Goal: Task Accomplishment & Management: Complete application form

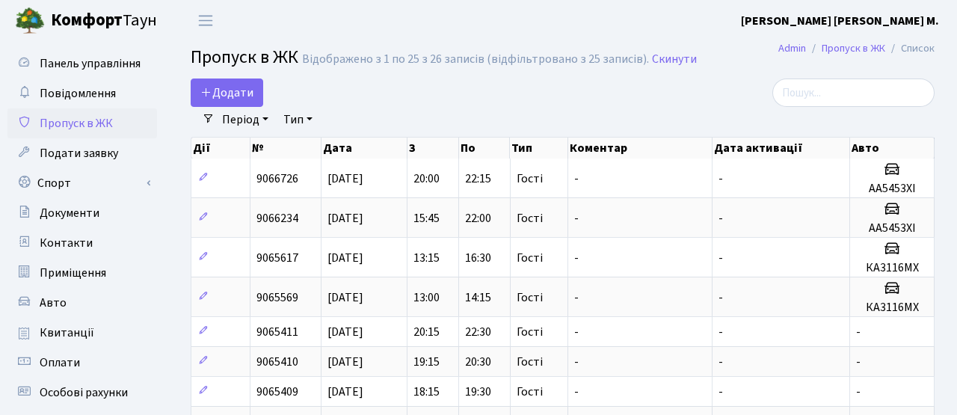
select select "25"
click at [218, 97] on span "Додати" at bounding box center [226, 92] width 53 height 16
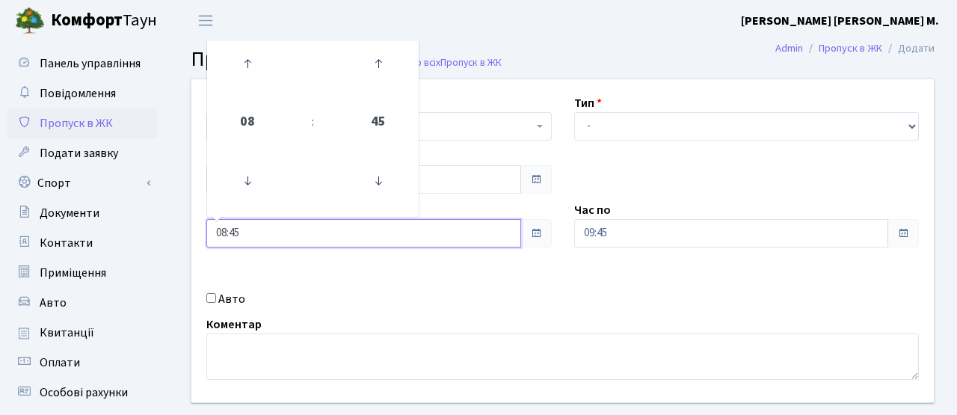
drag, startPoint x: 276, startPoint y: 227, endPoint x: 162, endPoint y: 222, distance: 113.8
click at [162, 222] on div "Панель управління Повідомлення Пропуск в ЖК Подати заявку Спорт Бронювання Скар…" at bounding box center [478, 338] width 957 height 594
type input "09:00"
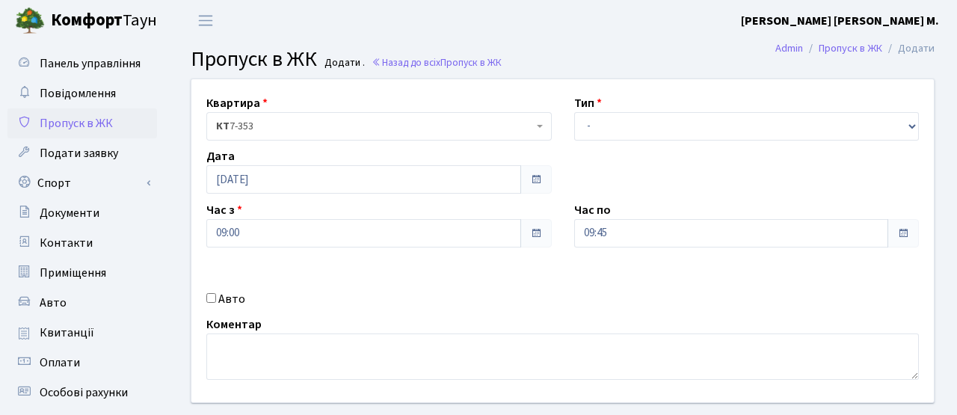
click at [377, 304] on div "Авто" at bounding box center [379, 299] width 368 height 18
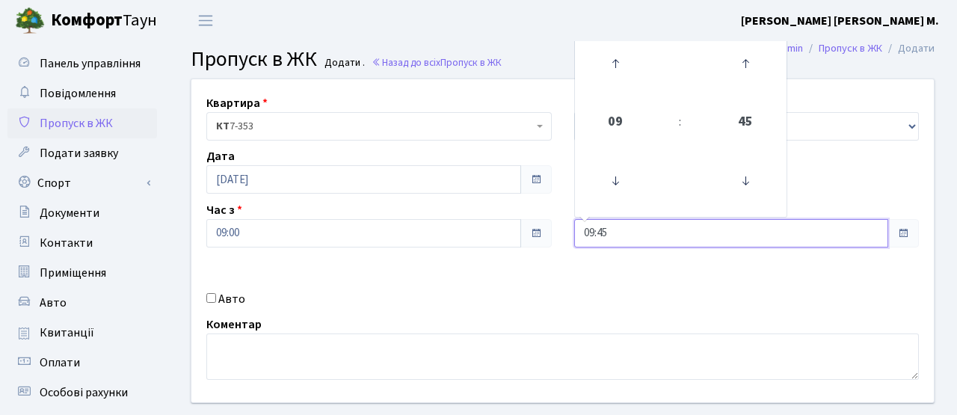
drag, startPoint x: 618, startPoint y: 232, endPoint x: 542, endPoint y: 222, distance: 76.9
click at [543, 223] on div "Квартира <b>КТ</b>&nbsp;&nbsp;&nbsp;&nbsp;7-353 <b>КТ</b>&nbsp;&nbsp;&nbsp;&nbs…" at bounding box center [562, 240] width 765 height 323
type input "11:00"
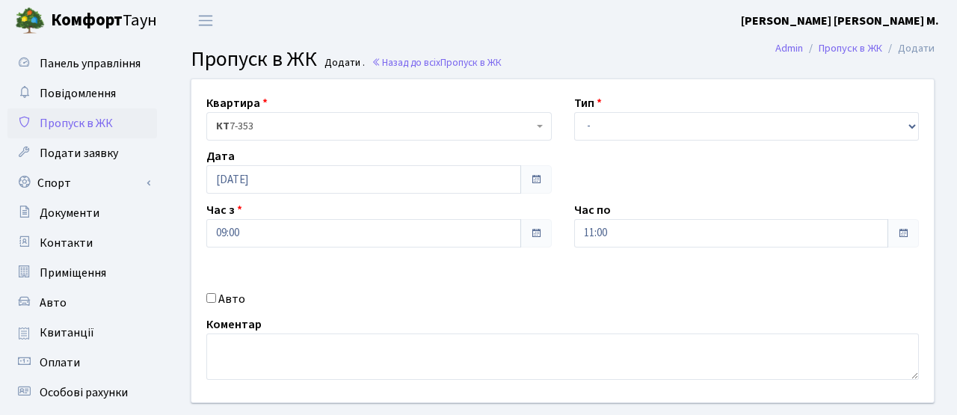
click at [558, 285] on div "Квартира <b>КТ</b>&nbsp;&nbsp;&nbsp;&nbsp;7-353 <b>КТ</b>&nbsp;&nbsp;&nbsp;&nbs…" at bounding box center [562, 240] width 765 height 323
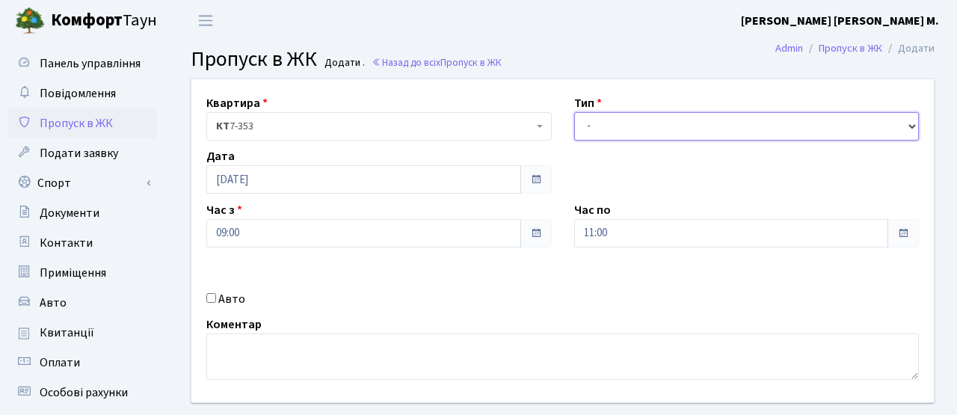
click at [618, 124] on select "- Доставка Таксі Гості Сервіс" at bounding box center [746, 126] width 345 height 28
select select "3"
click at [574, 112] on select "- Доставка Таксі Гості Сервіс" at bounding box center [746, 126] width 345 height 28
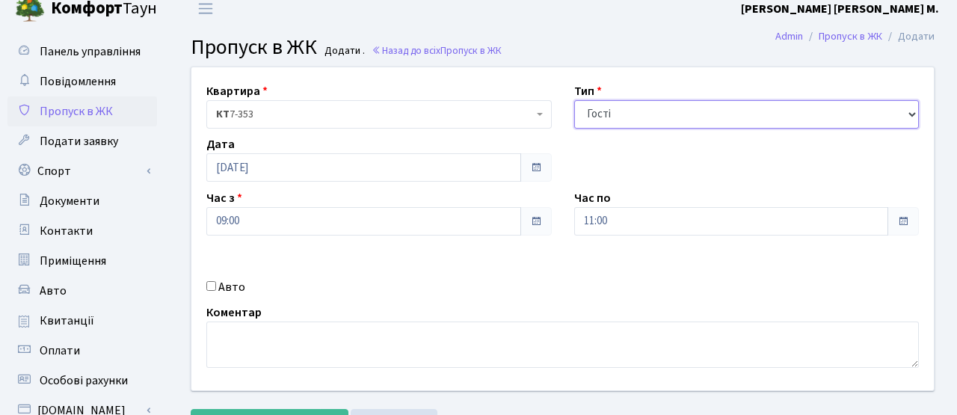
scroll to position [133, 0]
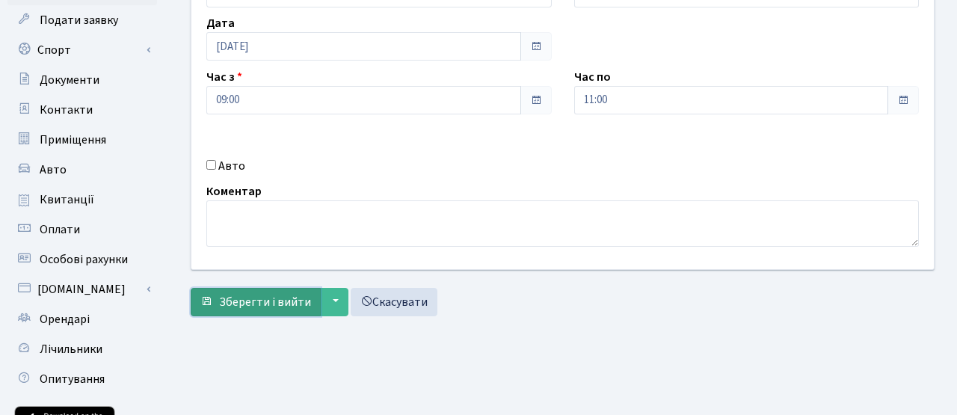
click at [265, 301] on span "Зберегти і вийти" at bounding box center [265, 302] width 92 height 16
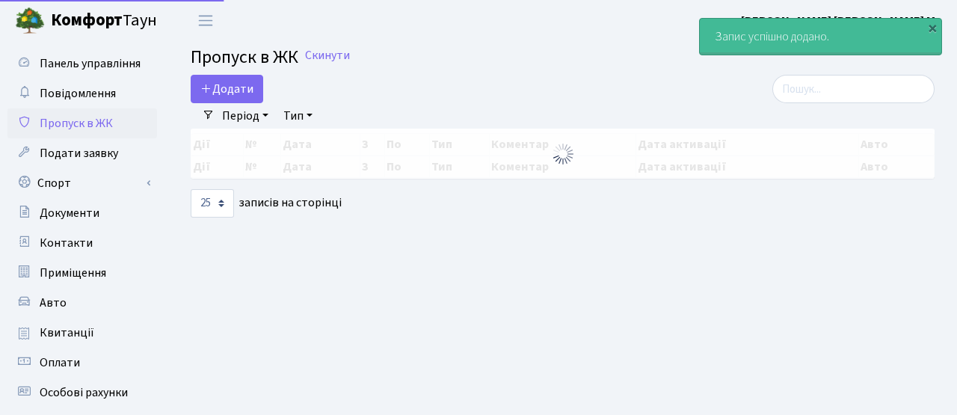
select select "25"
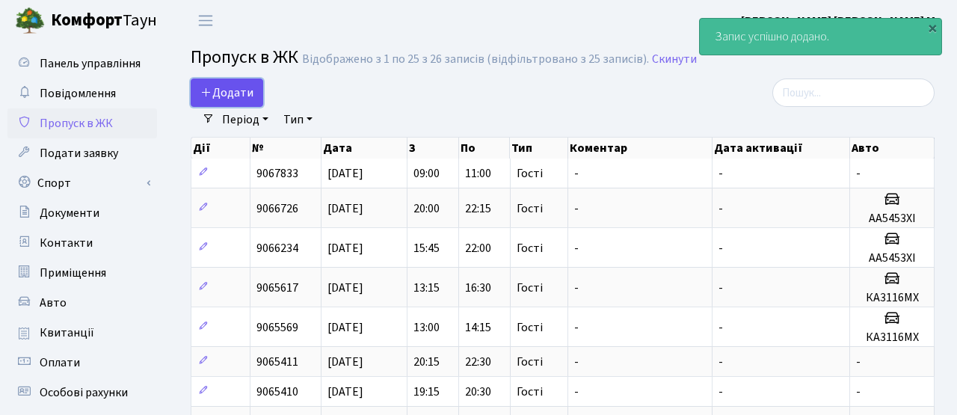
click at [229, 93] on span "Додати" at bounding box center [226, 92] width 53 height 16
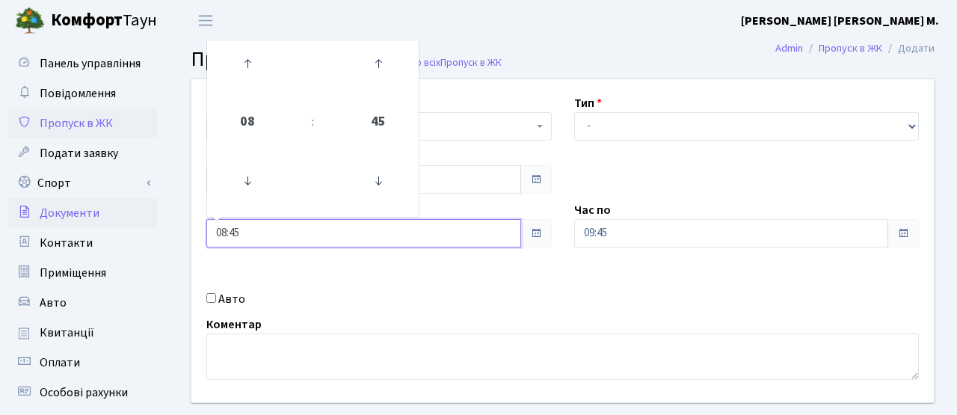
drag, startPoint x: 249, startPoint y: 227, endPoint x: 150, endPoint y: 212, distance: 100.5
click at [150, 212] on div "Панель управління Повідомлення Пропуск в ЖК Подати заявку Спорт Бронювання Скар…" at bounding box center [478, 338] width 957 height 594
type input "11:00"
click at [339, 260] on div "Квартира <b>КТ</b>&nbsp;&nbsp;&nbsp;&nbsp;7-353 <b>КТ</b>&nbsp;&nbsp;&nbsp;&nbs…" at bounding box center [562, 240] width 765 height 323
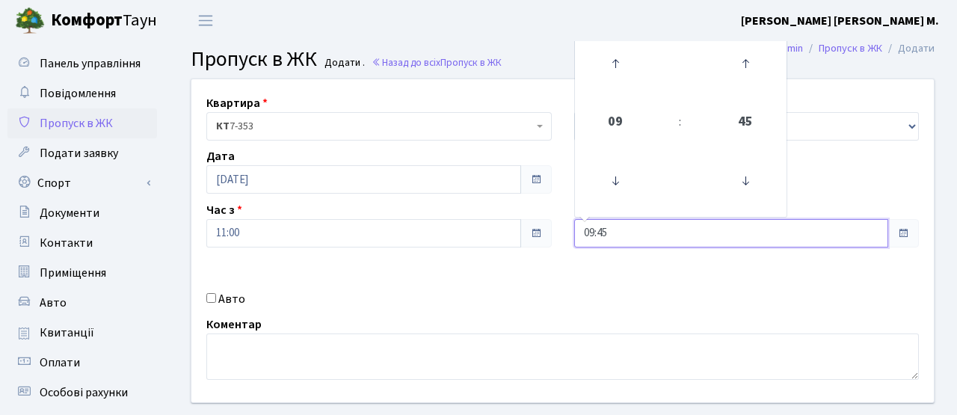
drag, startPoint x: 618, startPoint y: 235, endPoint x: 532, endPoint y: 232, distance: 86.1
click at [532, 232] on div "Квартира <b>КТ</b>&nbsp;&nbsp;&nbsp;&nbsp;7-353 <b>КТ</b>&nbsp;&nbsp;&nbsp;&nbs…" at bounding box center [562, 240] width 765 height 323
type input "13:00"
click at [589, 279] on div "Квартира <b>КТ</b>&nbsp;&nbsp;&nbsp;&nbsp;7-353 <b>КТ</b>&nbsp;&nbsp;&nbsp;&nbs…" at bounding box center [562, 240] width 765 height 323
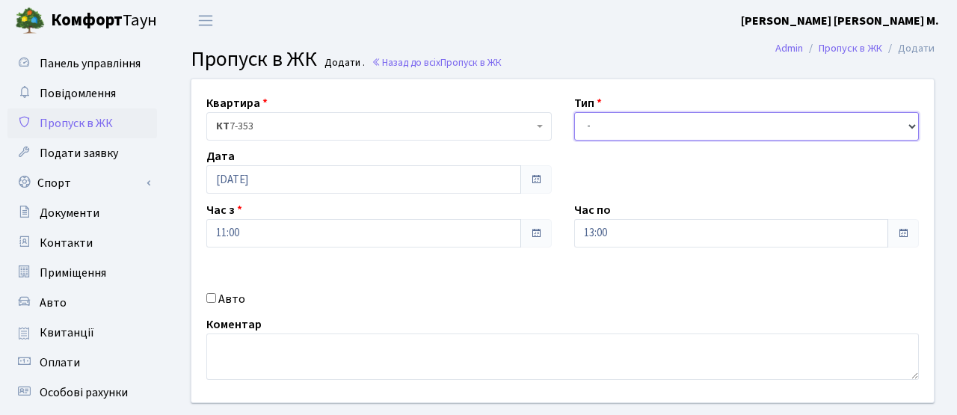
click at [623, 126] on select "- Доставка Таксі Гості Сервіс" at bounding box center [746, 126] width 345 height 28
select select "3"
click at [574, 112] on select "- Доставка Таксі Гості Сервіс" at bounding box center [746, 126] width 345 height 28
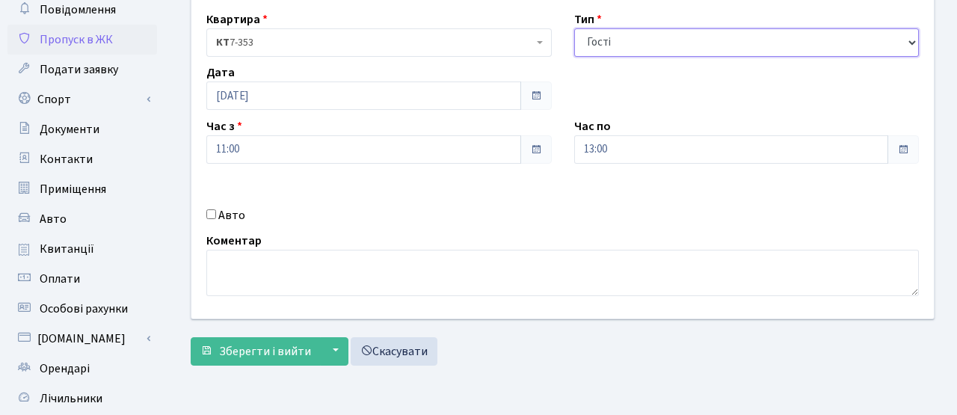
scroll to position [258, 0]
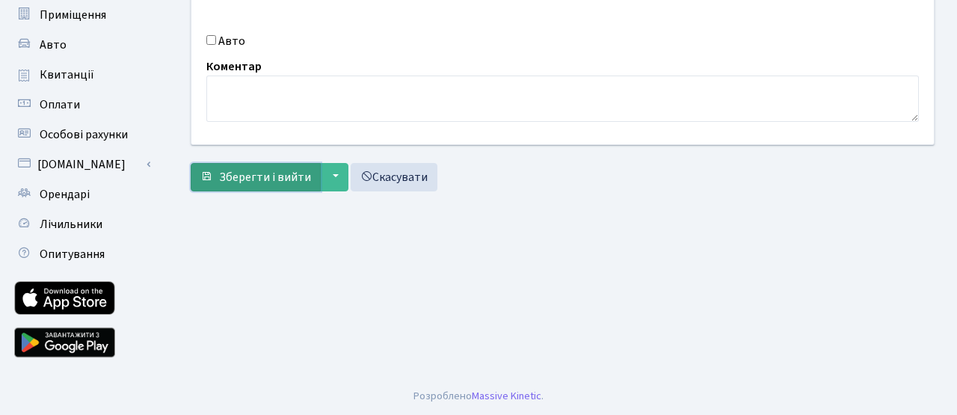
click at [296, 171] on span "Зберегти і вийти" at bounding box center [265, 177] width 92 height 16
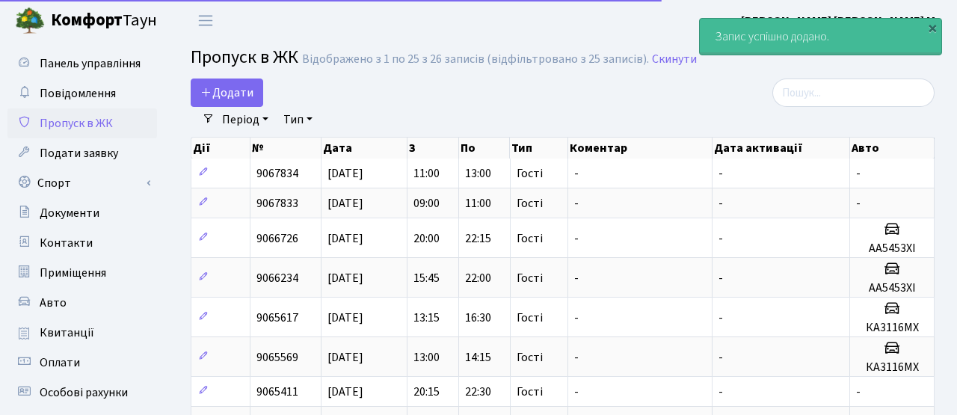
select select "25"
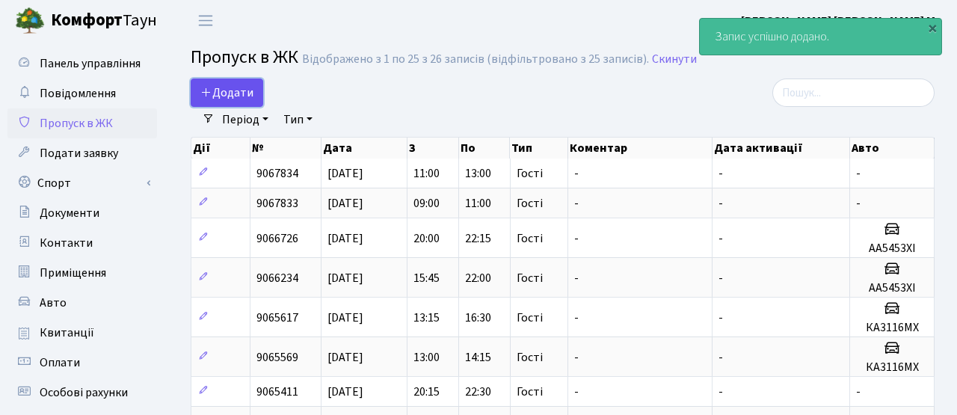
click at [236, 90] on span "Додати" at bounding box center [226, 92] width 53 height 16
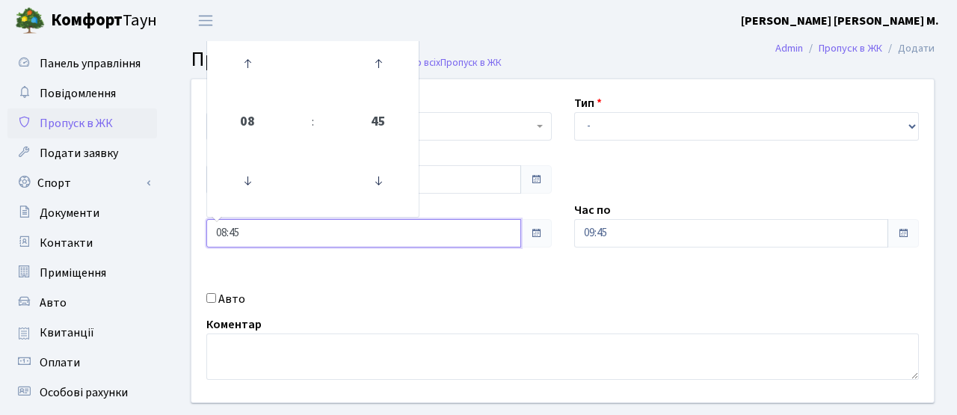
drag, startPoint x: 252, startPoint y: 233, endPoint x: 167, endPoint y: 229, distance: 84.6
click at [165, 227] on div "Панель управління Повідомлення Пропуск в ЖК Подати заявку Спорт Бронювання Скар…" at bounding box center [478, 338] width 957 height 594
type input "13:00"
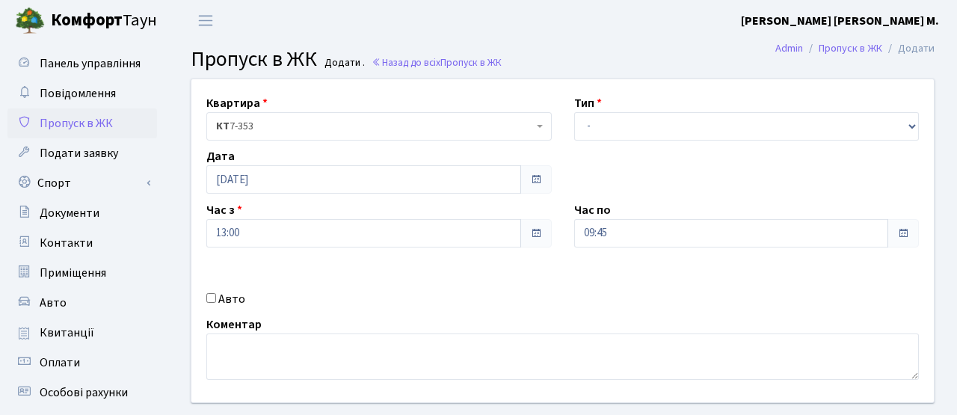
click at [357, 298] on div "Авто" at bounding box center [379, 299] width 368 height 18
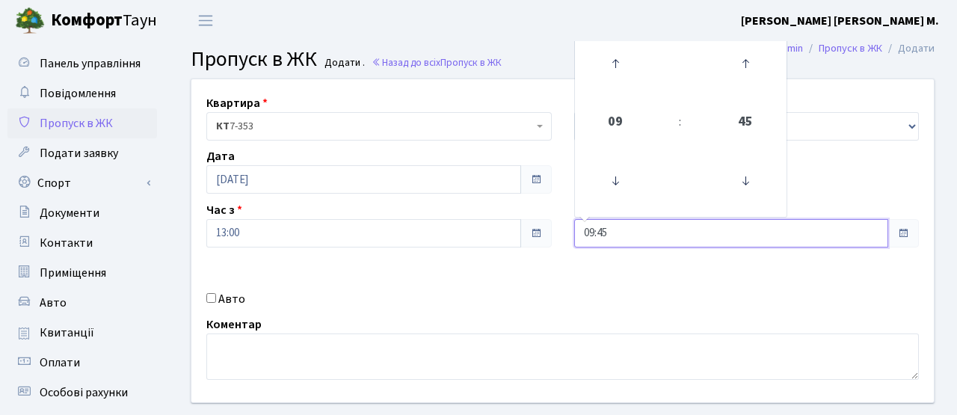
drag, startPoint x: 615, startPoint y: 240, endPoint x: 569, endPoint y: 230, distance: 47.5
click at [570, 230] on div "Час по 09:45 09 : 45 00 01 02 03 04 05 06 07 08 09 10 11 12 13 14 15 16 17 18 1…" at bounding box center [747, 224] width 368 height 46
type input "15:00"
click at [585, 296] on div "Квартира <b>КТ</b>&nbsp;&nbsp;&nbsp;&nbsp;7-353 <b>КТ</b>&nbsp;&nbsp;&nbsp;&nbs…" at bounding box center [562, 240] width 765 height 323
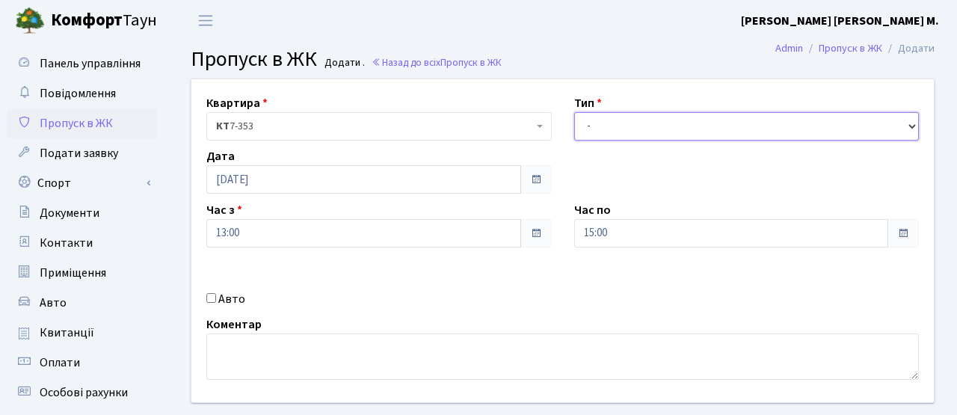
click at [616, 120] on select "- Доставка Таксі Гості Сервіс" at bounding box center [746, 126] width 345 height 28
select select "3"
click at [574, 112] on select "- Доставка Таксі Гості Сервіс" at bounding box center [746, 126] width 345 height 28
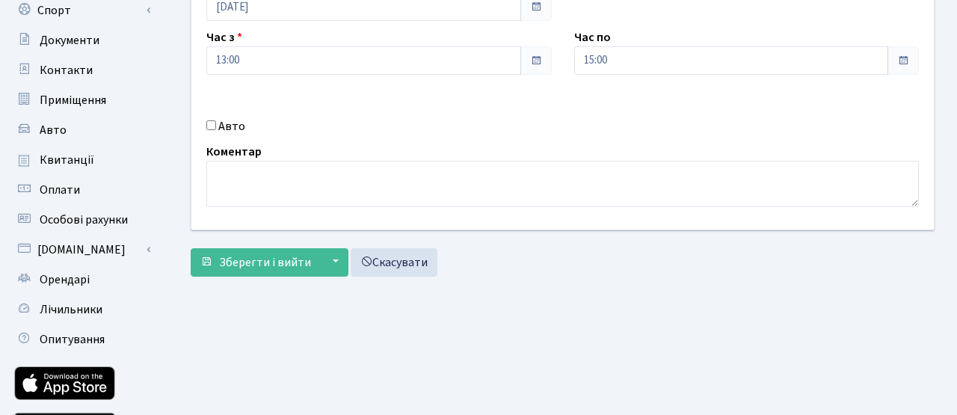
scroll to position [258, 0]
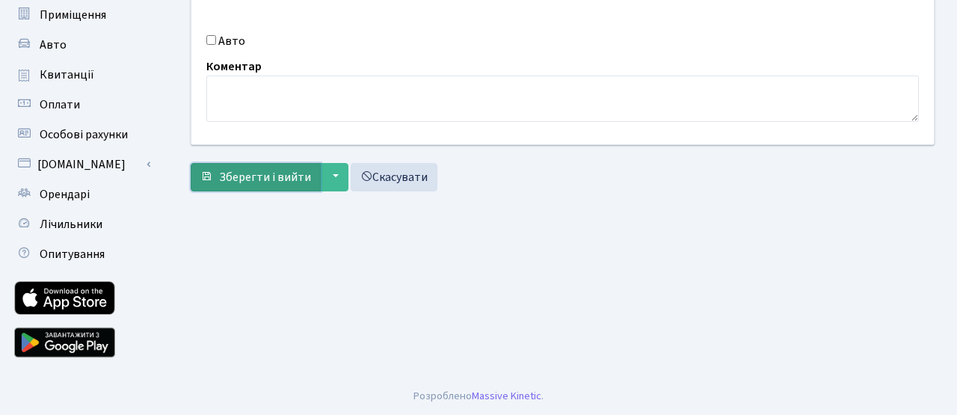
click at [295, 183] on span "Зберегти і вийти" at bounding box center [265, 177] width 92 height 16
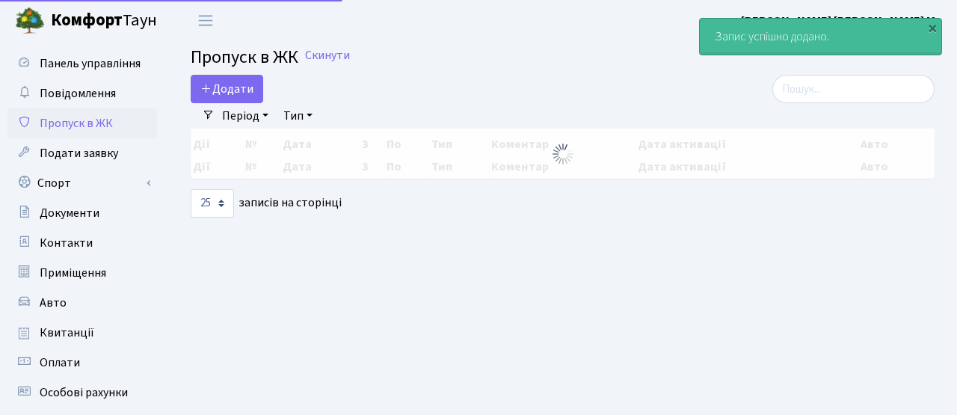
select select "25"
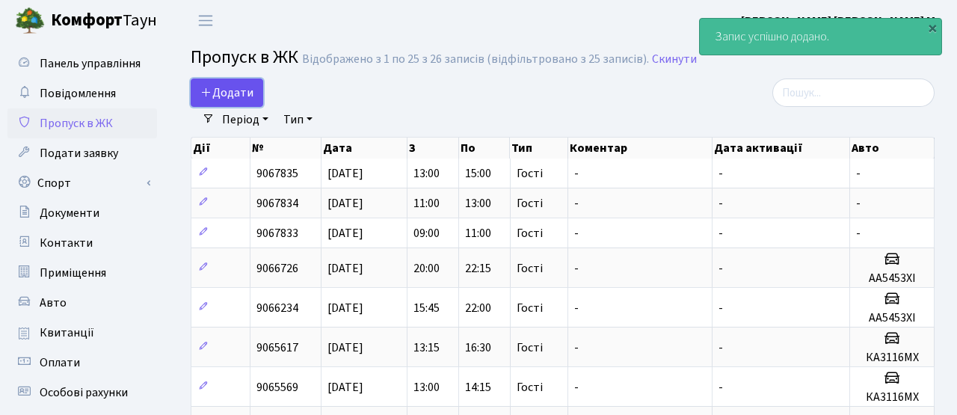
click at [231, 93] on span "Додати" at bounding box center [226, 92] width 53 height 16
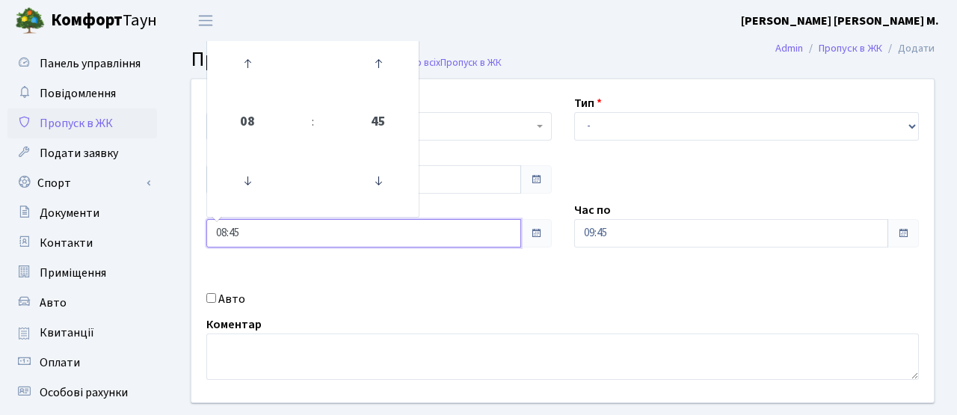
drag, startPoint x: 259, startPoint y: 239, endPoint x: 169, endPoint y: 230, distance: 91.0
click at [169, 230] on div "Квартира <b>КТ</b>&nbsp;&nbsp;&nbsp;&nbsp;7-353 <b>КТ</b>&nbsp;&nbsp;&nbsp;&nbs…" at bounding box center [562, 267] width 789 height 378
type input "15:00"
click at [356, 292] on div "Авто" at bounding box center [379, 299] width 368 height 18
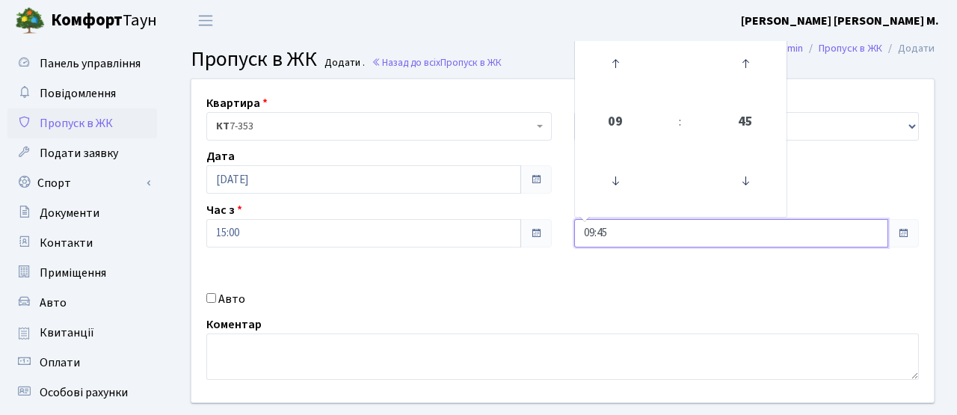
drag, startPoint x: 624, startPoint y: 235, endPoint x: 526, endPoint y: 234, distance: 98.7
click at [529, 234] on div "Квартира <b>КТ</b>&nbsp;&nbsp;&nbsp;&nbsp;7-353 <b>КТ</b>&nbsp;&nbsp;&nbsp;&nbs…" at bounding box center [562, 240] width 765 height 323
type input "17:00"
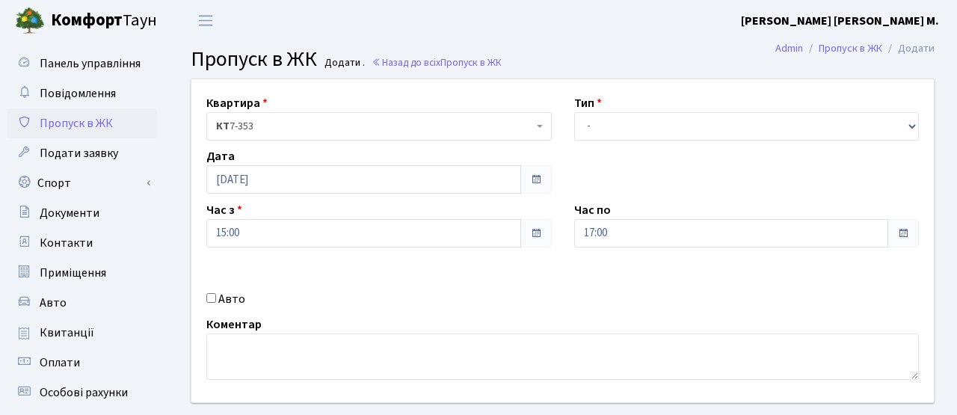
click at [559, 332] on div "Коментар" at bounding box center [562, 347] width 735 height 64
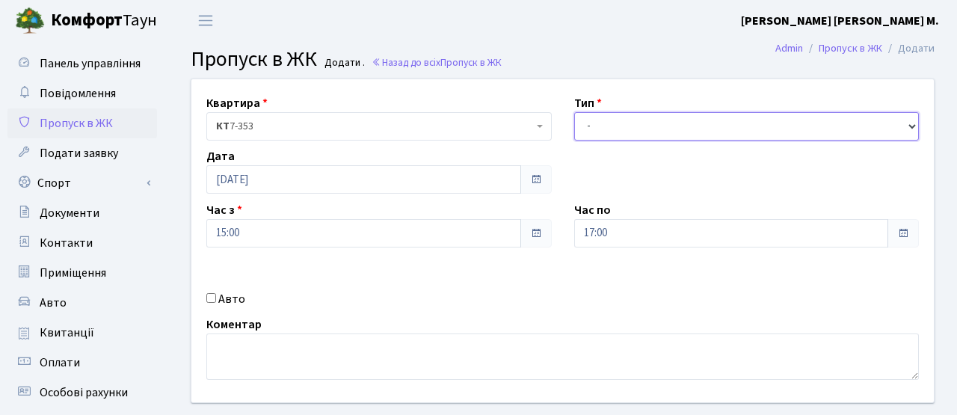
click at [600, 124] on select "- Доставка Таксі Гості Сервіс" at bounding box center [746, 126] width 345 height 28
select select "3"
click at [574, 112] on select "- Доставка Таксі Гості Сервіс" at bounding box center [746, 126] width 345 height 28
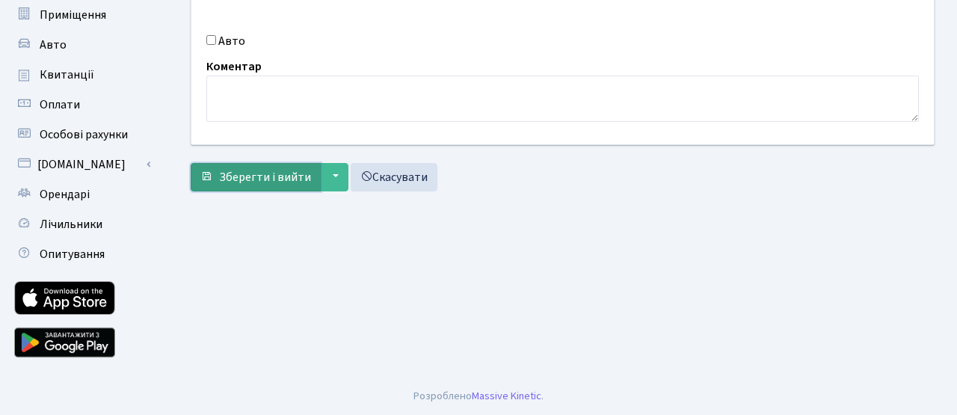
click at [259, 179] on span "Зберегти і вийти" at bounding box center [265, 177] width 92 height 16
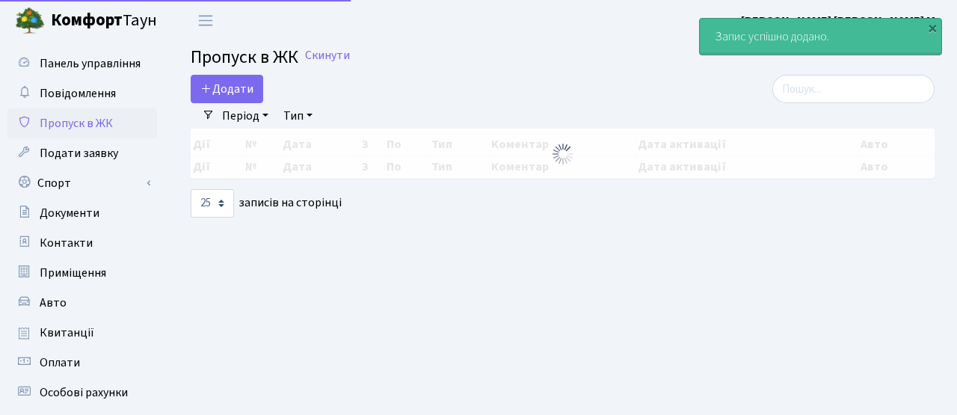
select select "25"
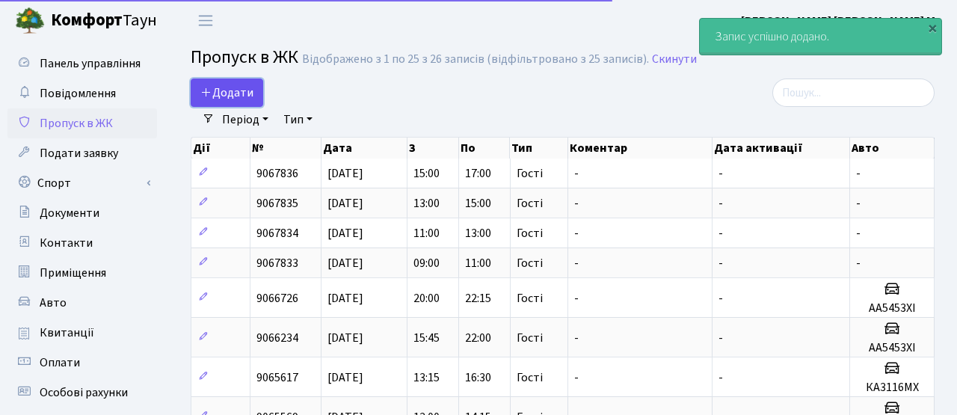
click at [233, 96] on span "Додати" at bounding box center [226, 92] width 53 height 16
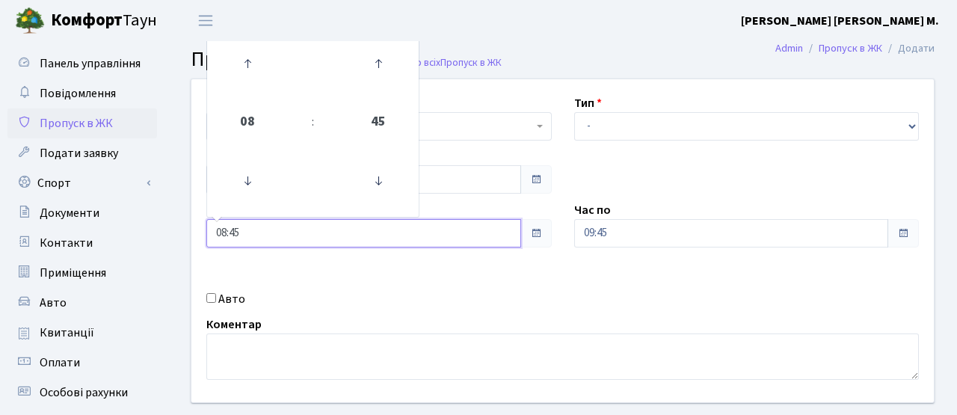
drag, startPoint x: 246, startPoint y: 235, endPoint x: 177, endPoint y: 224, distance: 69.7
click at [177, 224] on div "Квартира <b>КТ</b>&nbsp;&nbsp;&nbsp;&nbsp;7-353 <b>КТ</b>&nbsp;&nbsp;&nbsp;&nbs…" at bounding box center [562, 267] width 789 height 378
type input "17:00"
click at [385, 283] on div "Квартира <b>КТ</b>&nbsp;&nbsp;&nbsp;&nbsp;7-353 <b>КТ</b>&nbsp;&nbsp;&nbsp;&nbs…" at bounding box center [562, 240] width 765 height 323
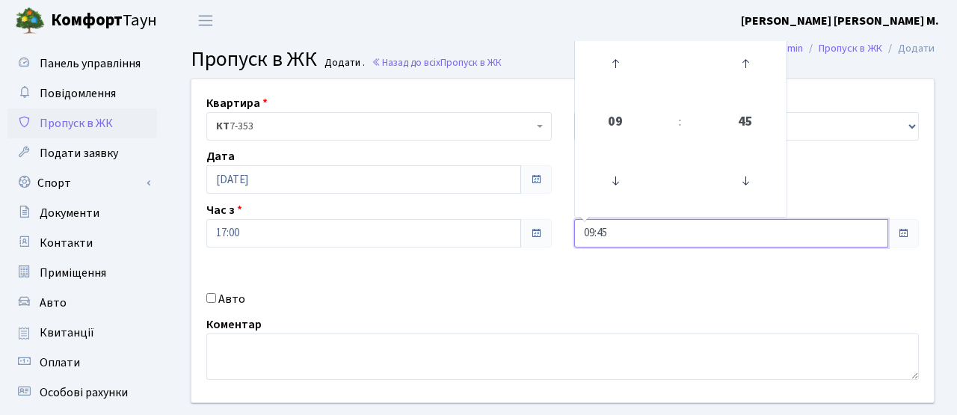
drag, startPoint x: 612, startPoint y: 236, endPoint x: 559, endPoint y: 230, distance: 53.4
click at [560, 232] on div "Квартира <b>КТ</b>&nbsp;&nbsp;&nbsp;&nbsp;7-353 <b>КТ</b>&nbsp;&nbsp;&nbsp;&nbs…" at bounding box center [562, 240] width 765 height 323
type input "19:00"
drag, startPoint x: 553, startPoint y: 321, endPoint x: 553, endPoint y: 330, distance: 9.0
click at [553, 321] on div "Коментар" at bounding box center [562, 347] width 735 height 64
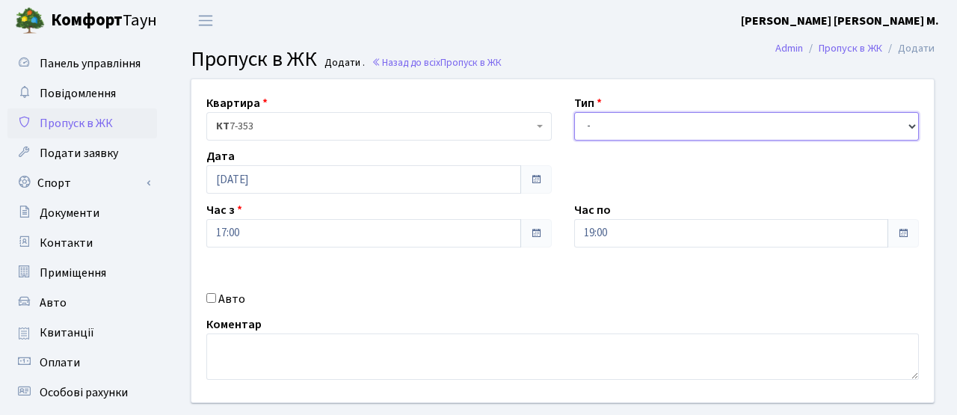
click at [597, 129] on select "- Доставка Таксі Гості Сервіс" at bounding box center [746, 126] width 345 height 28
select select "3"
click at [574, 112] on select "- Доставка Таксі Гості Сервіс" at bounding box center [746, 126] width 345 height 28
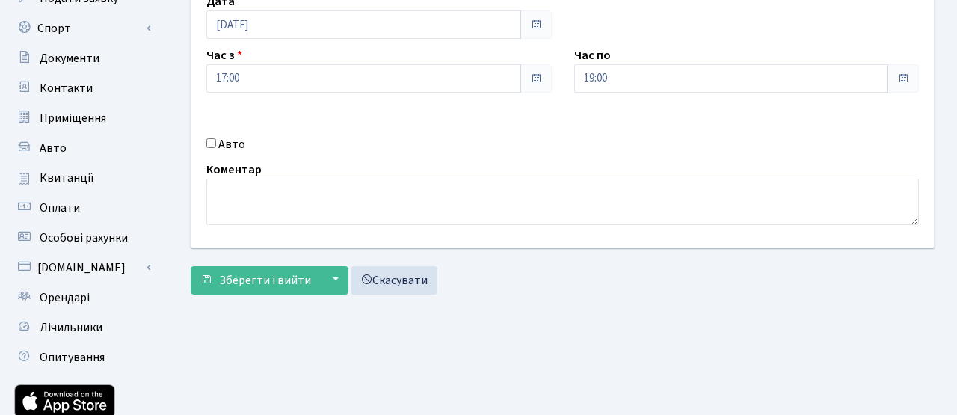
scroll to position [258, 0]
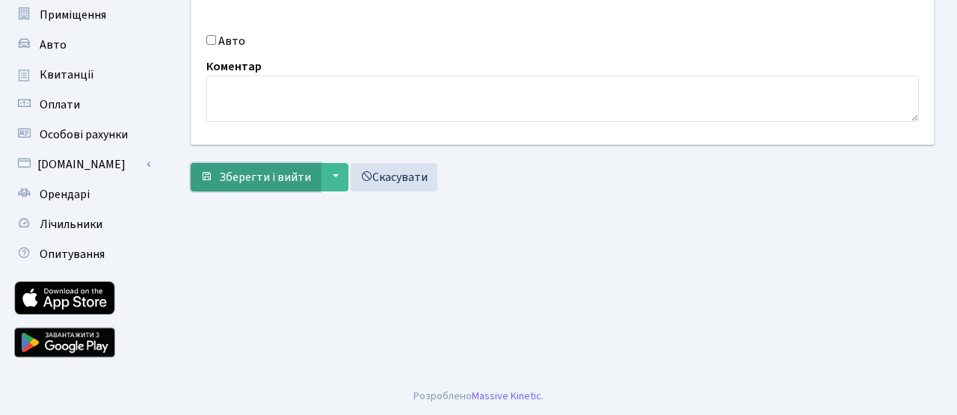
click at [298, 184] on span "Зберегти і вийти" at bounding box center [265, 177] width 92 height 16
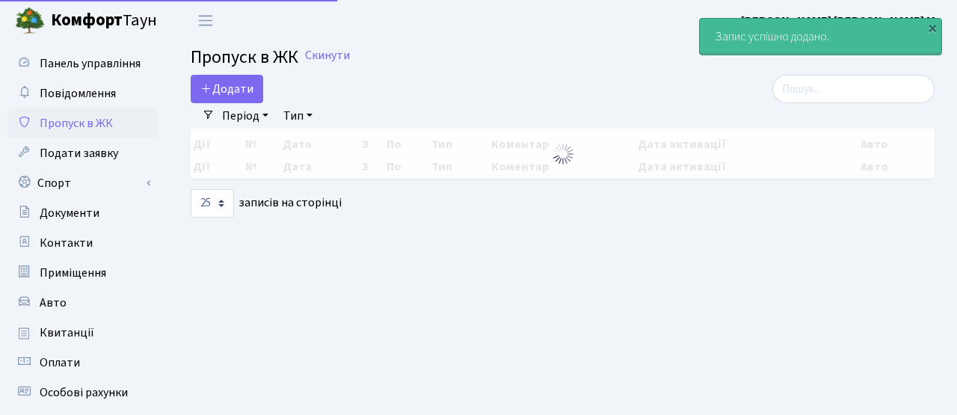
select select "25"
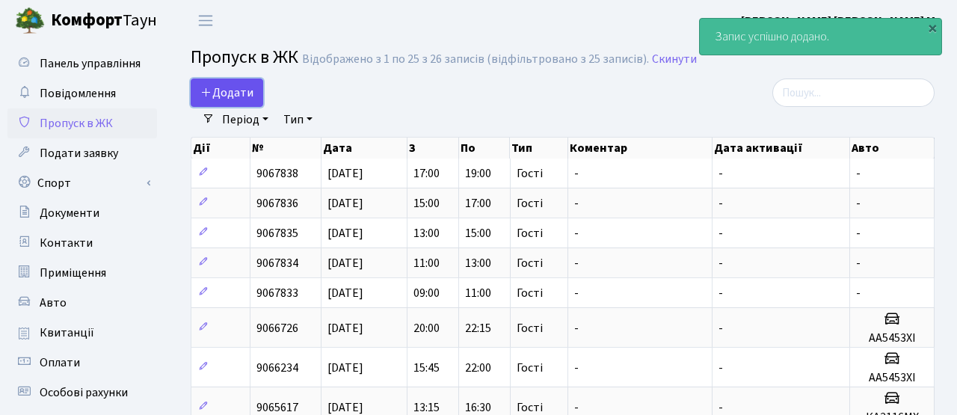
click at [230, 100] on span "Додати" at bounding box center [226, 92] width 53 height 16
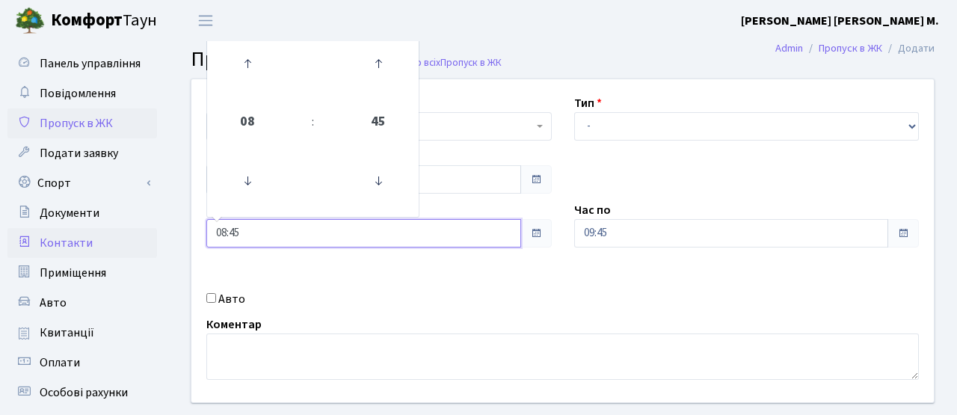
drag, startPoint x: 249, startPoint y: 237, endPoint x: 111, endPoint y: 234, distance: 137.6
click at [111, 234] on div "Панель управління Повідомлення Пропуск в ЖК Подати заявку Спорт Бронювання Скар…" at bounding box center [478, 338] width 957 height 594
type input "19:00"
click at [375, 287] on div "Квартира <b>КТ</b>&nbsp;&nbsp;&nbsp;&nbsp;7-353 <b>КТ</b>&nbsp;&nbsp;&nbsp;&nbs…" at bounding box center [562, 240] width 765 height 323
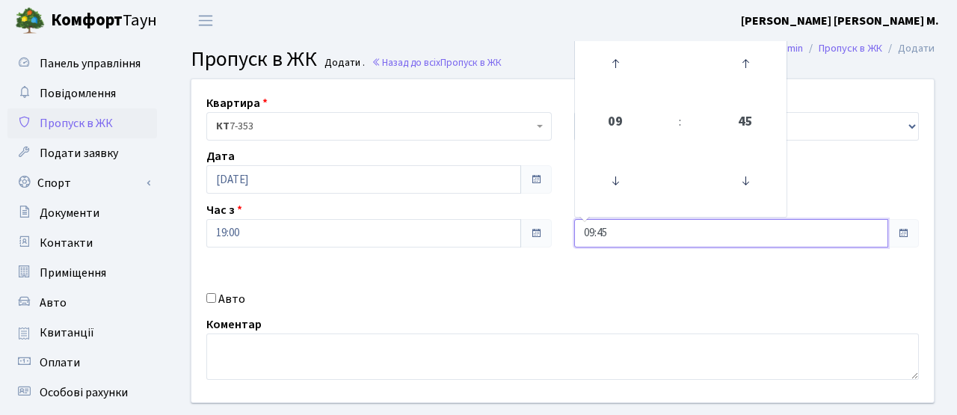
drag, startPoint x: 620, startPoint y: 236, endPoint x: 523, endPoint y: 236, distance: 97.2
click at [525, 231] on div "Квартира <b>КТ</b>&nbsp;&nbsp;&nbsp;&nbsp;7-353 <b>КТ</b>&nbsp;&nbsp;&nbsp;&nbs…" at bounding box center [562, 240] width 765 height 323
type input "21:30"
click at [564, 283] on div "Квартира <b>КТ</b>&nbsp;&nbsp;&nbsp;&nbsp;7-353 <b>КТ</b>&nbsp;&nbsp;&nbsp;&nbs…" at bounding box center [562, 240] width 765 height 323
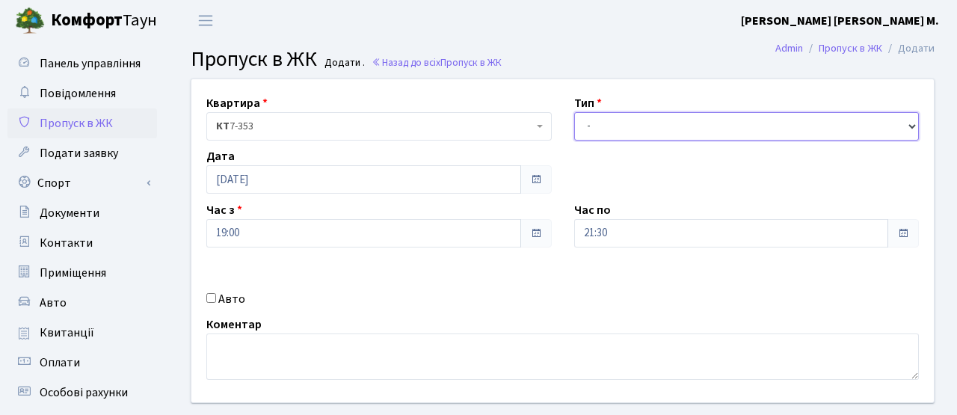
click at [589, 125] on select "- Доставка Таксі Гості Сервіс" at bounding box center [746, 126] width 345 height 28
select select "3"
click at [574, 112] on select "- Доставка Таксі Гості Сервіс" at bounding box center [746, 126] width 345 height 28
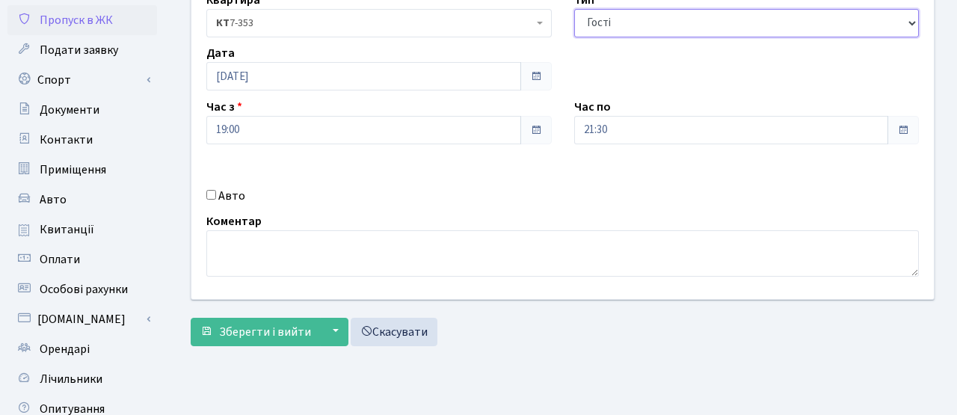
scroll to position [258, 0]
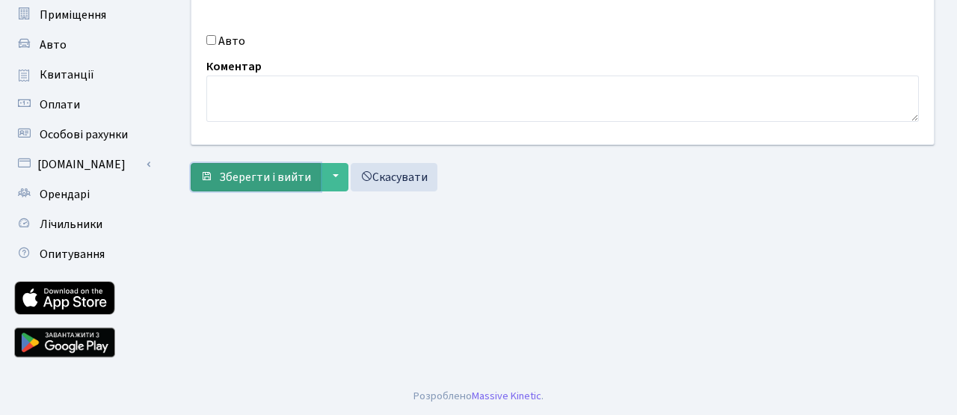
click at [262, 184] on span "Зберегти і вийти" at bounding box center [265, 177] width 92 height 16
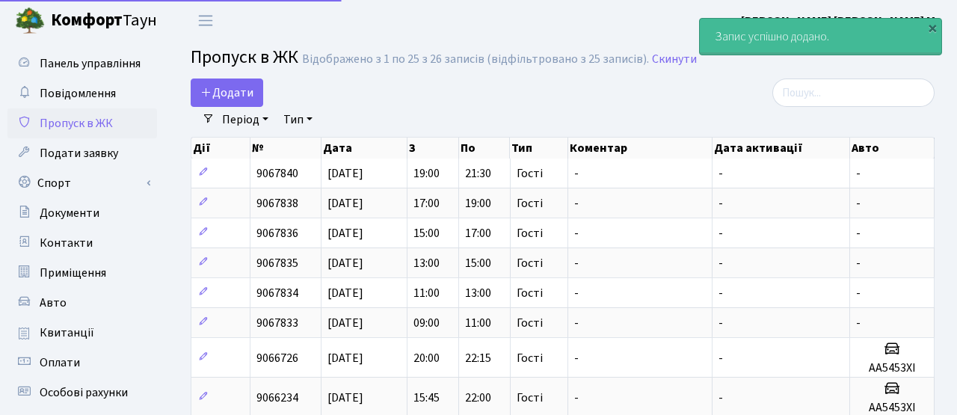
select select "25"
